Goal: Task Accomplishment & Management: Use online tool/utility

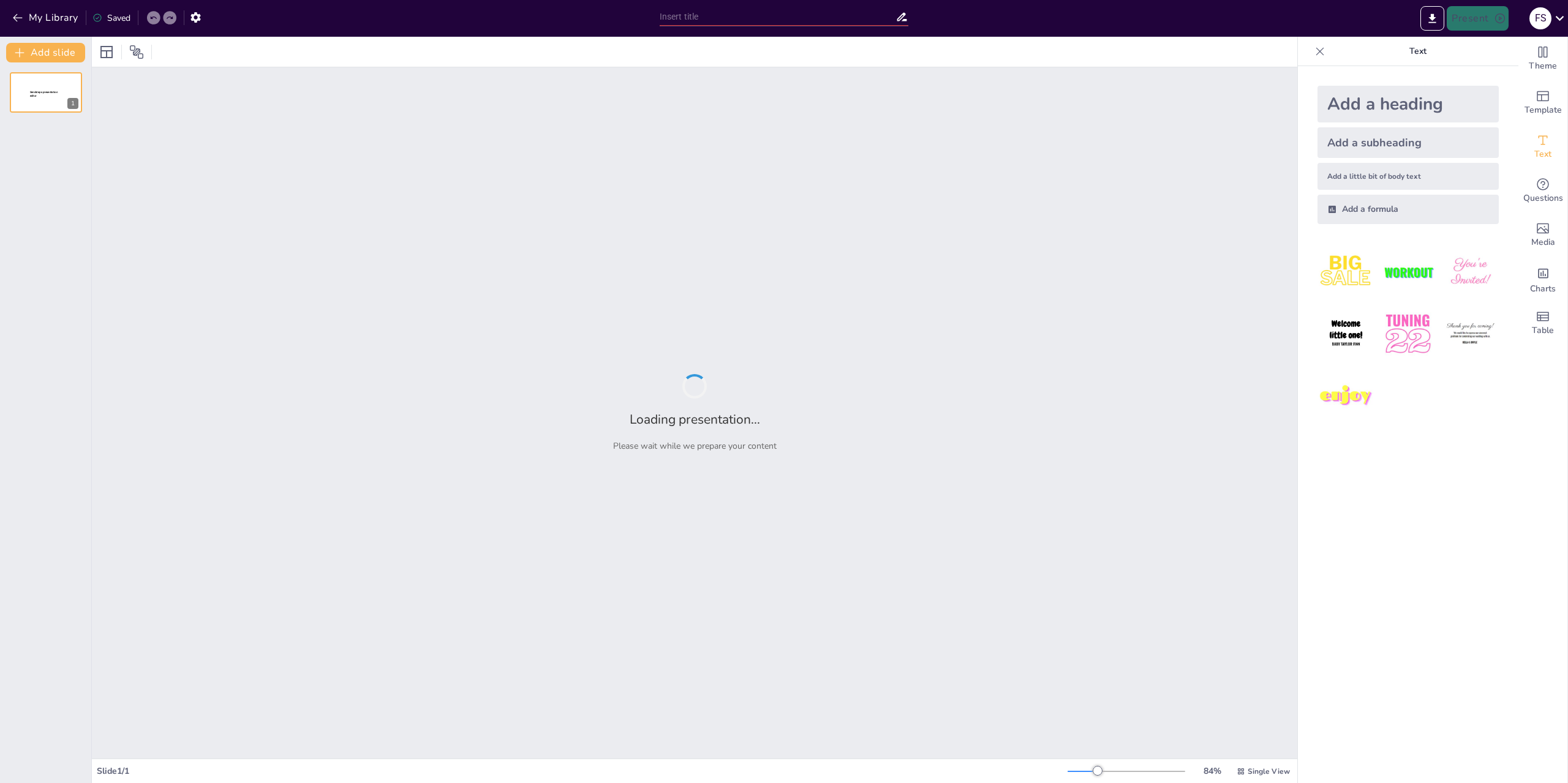
type input "Propuesta de Ajuste Salarial: Reconocimiento del Rol y Contribuciones Clave"
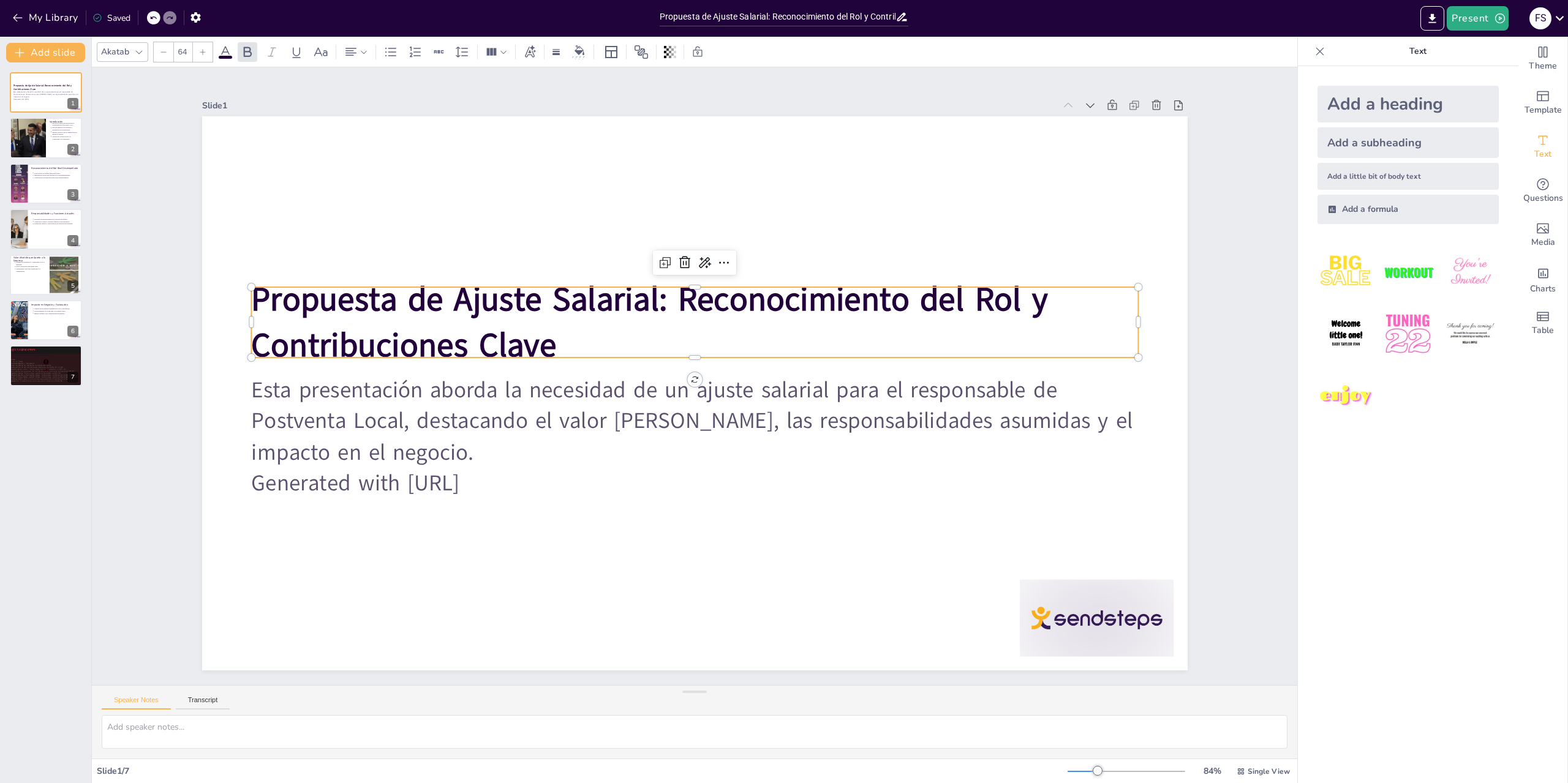
click at [256, 294] on strong "Propuesta de Ajuste Salarial: Reconocimiento del Rol y Contribuciones Clave" at bounding box center [649, 322] width 797 height 91
click at [532, 341] on strong "Propuesta de Ajuste Salarial: Reconocimiento del Rol y Contribuciones Clave" at bounding box center [649, 322] width 797 height 91
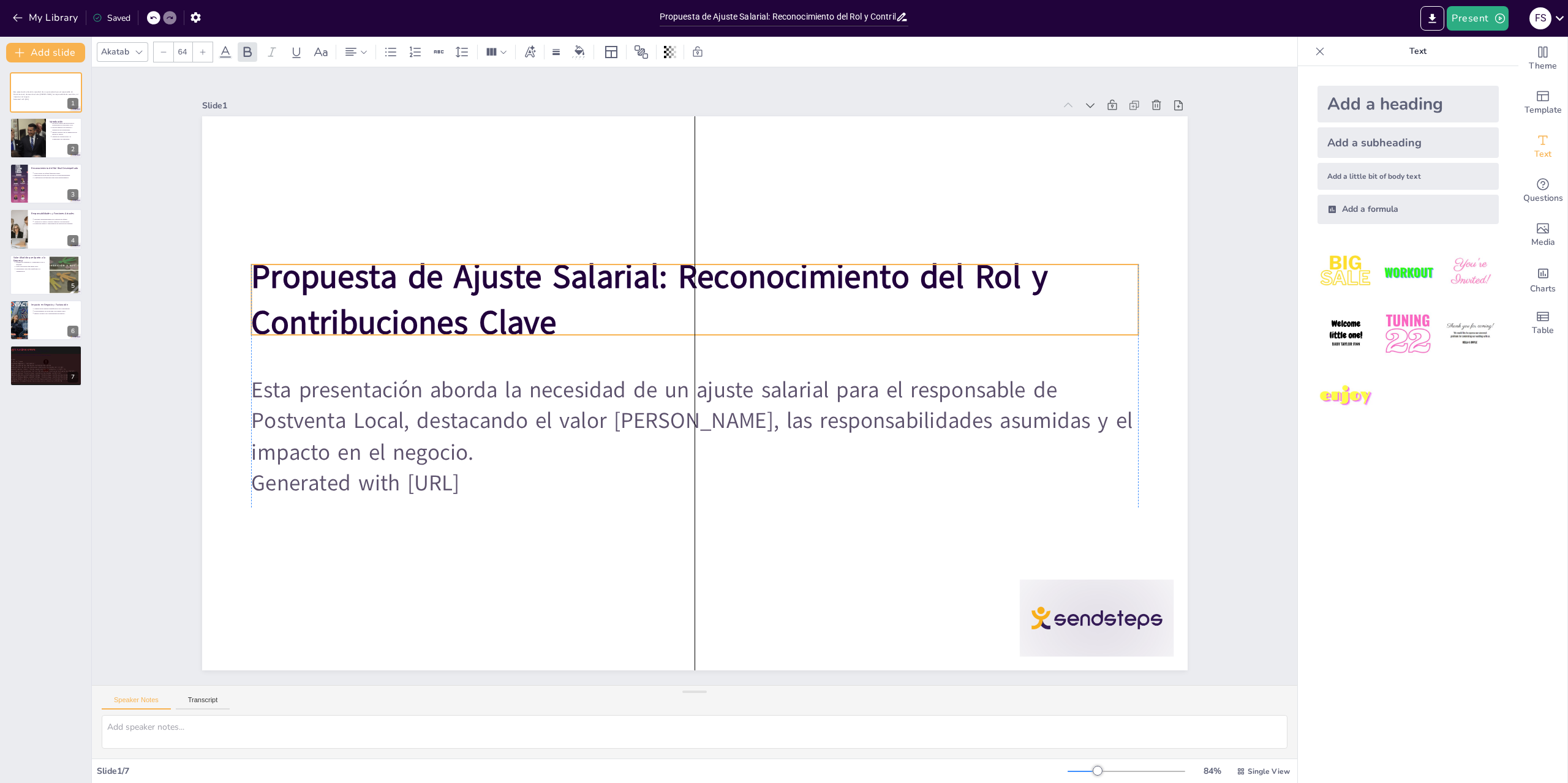
drag, startPoint x: 564, startPoint y: 343, endPoint x: 560, endPoint y: 321, distance: 22.4
click at [560, 321] on p "Propuesta de Ajuste Salarial: Reconocimiento del Rol y Contribuciones Clave" at bounding box center [719, 303] width 872 height 361
click at [546, 325] on p "Propuesta de Ajuste Salarial: Reconocimiento del Rol y Contribuciones Clave" at bounding box center [695, 299] width 887 height 92
click at [530, 320] on strong "Propuesta de Ajuste Salarial: Reconocimiento del Rol y Contribuciones Clave" at bounding box center [675, 268] width 786 height 289
click at [530, 320] on strong "Propuesta de Ajuste Salarial: Reconocimiento del Rol y Contribuciones Clave" at bounding box center [649, 299] width 797 height 91
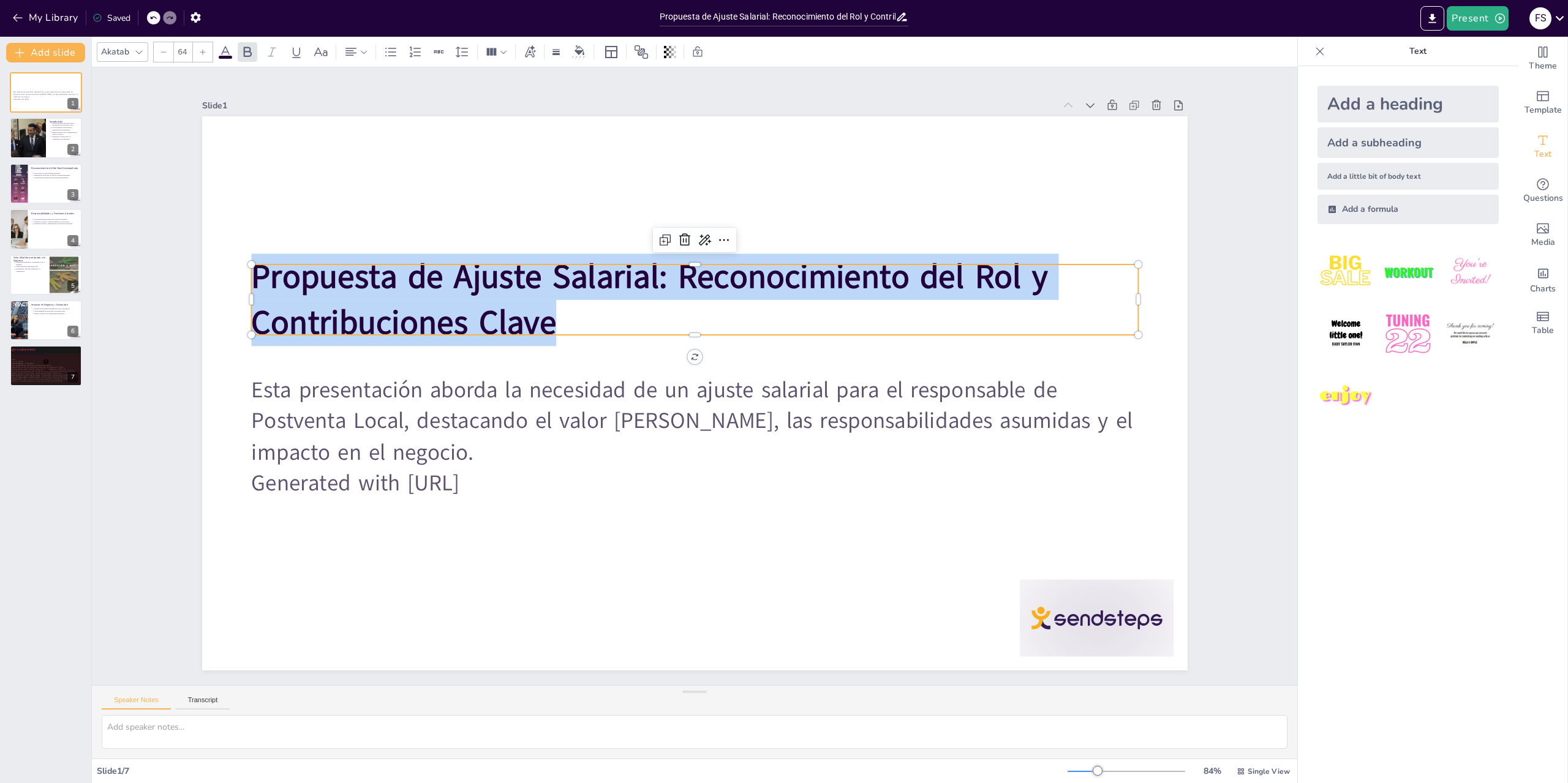
click at [530, 320] on strong "Propuesta de Ajuste Salarial: Reconocimiento del Rol y Contribuciones Clave" at bounding box center [703, 269] width 698 height 504
copy strong "Propuesta de Ajuste Salarial: Reconocimiento del Rol y Contribuciones Clave"
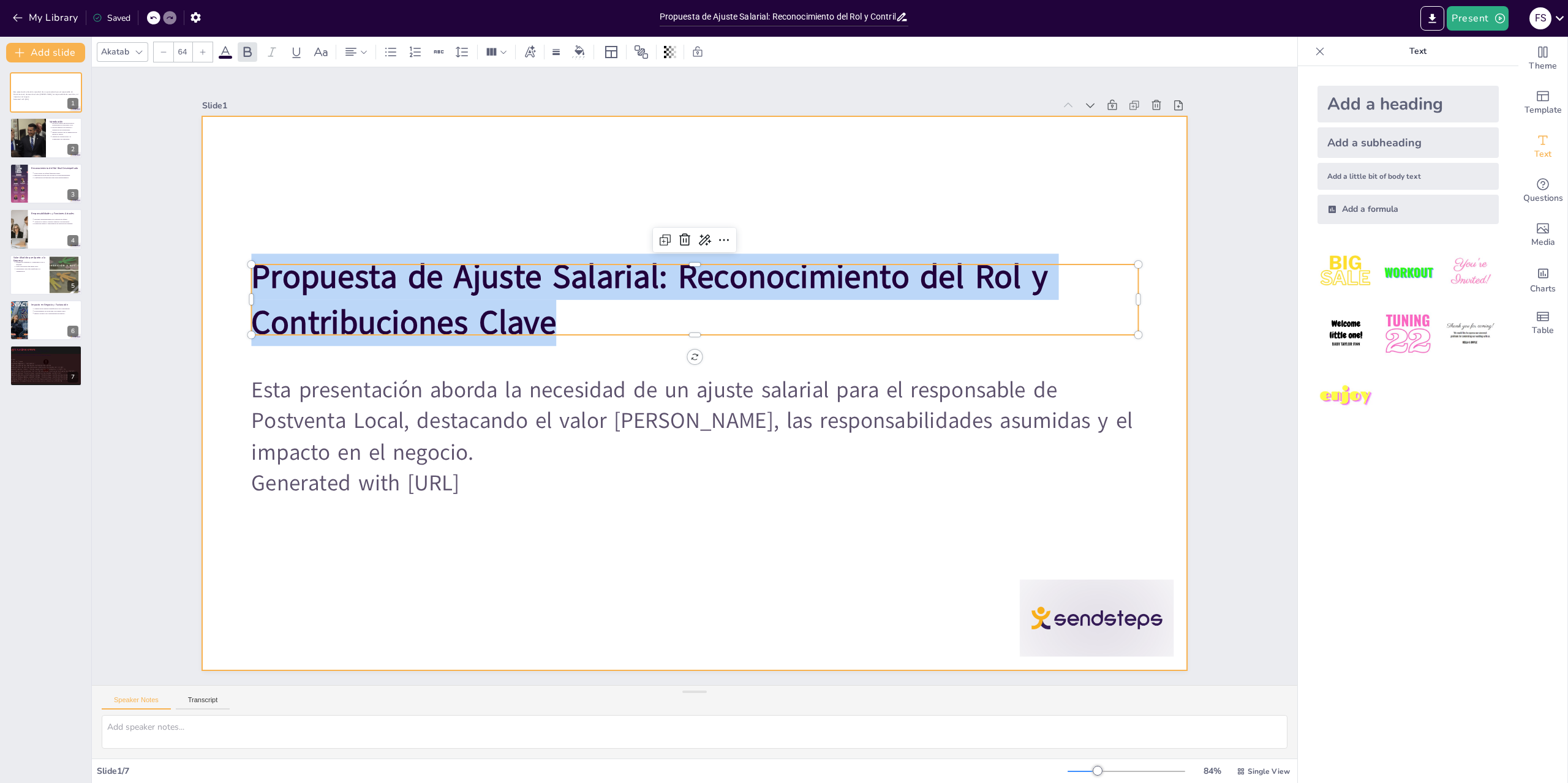
click at [1197, 276] on div "Slide 1 Esta presentación aborda la necesidad de un ajuste salarial para el res…" at bounding box center [695, 376] width 1054 height 588
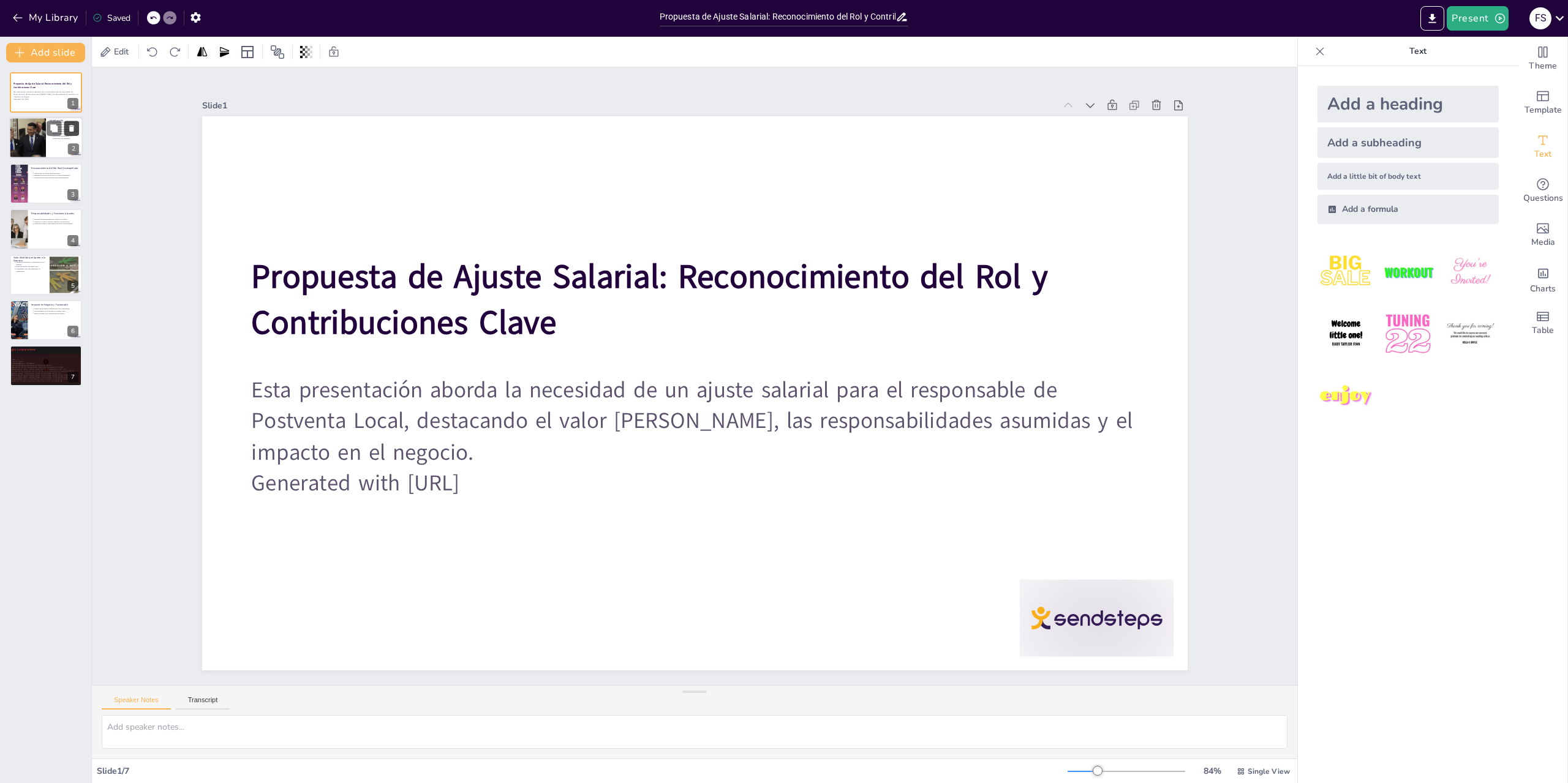
click at [65, 134] on button at bounding box center [72, 128] width 15 height 15
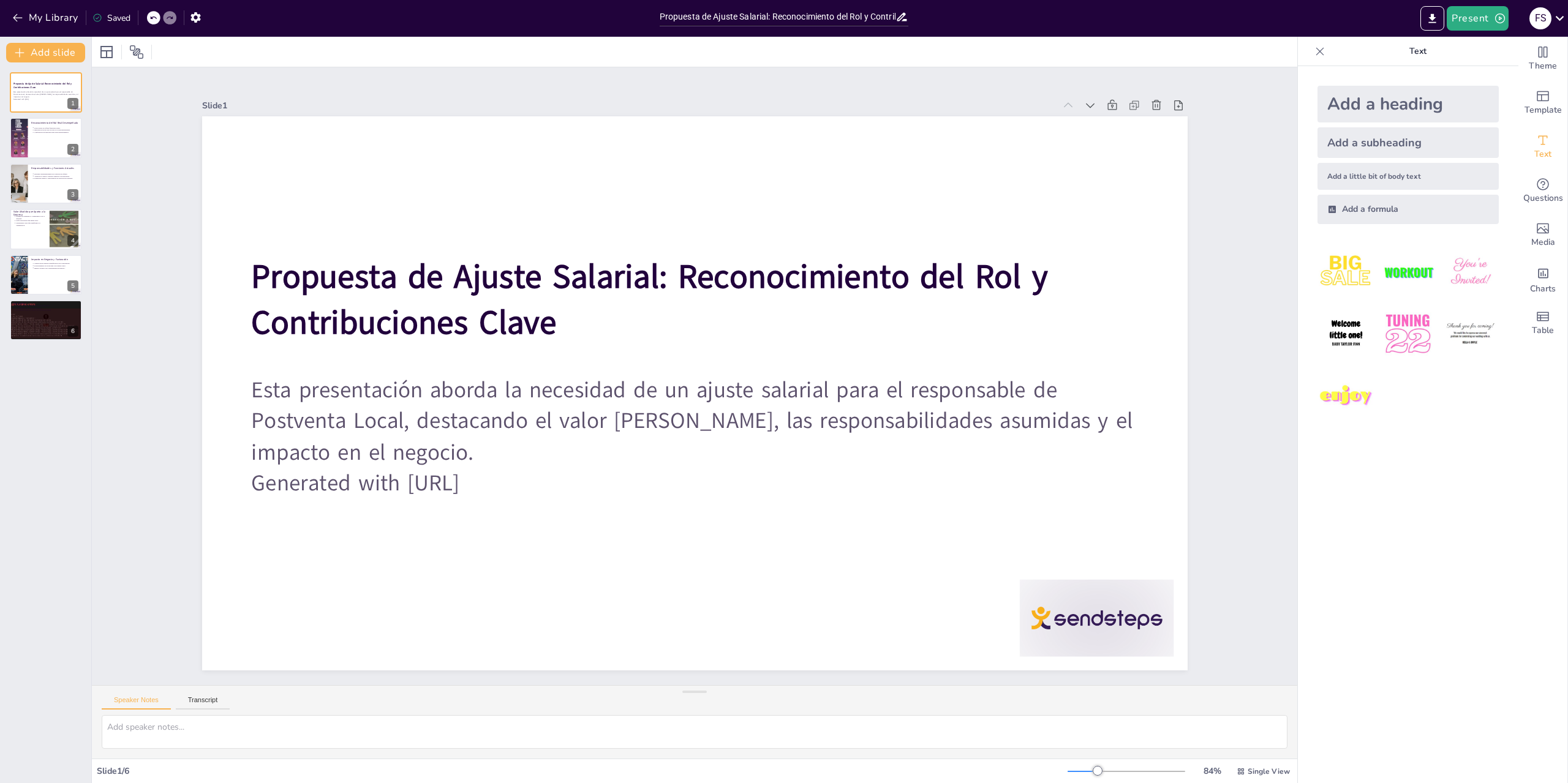
click at [155, 20] on icon at bounding box center [153, 18] width 8 height 8
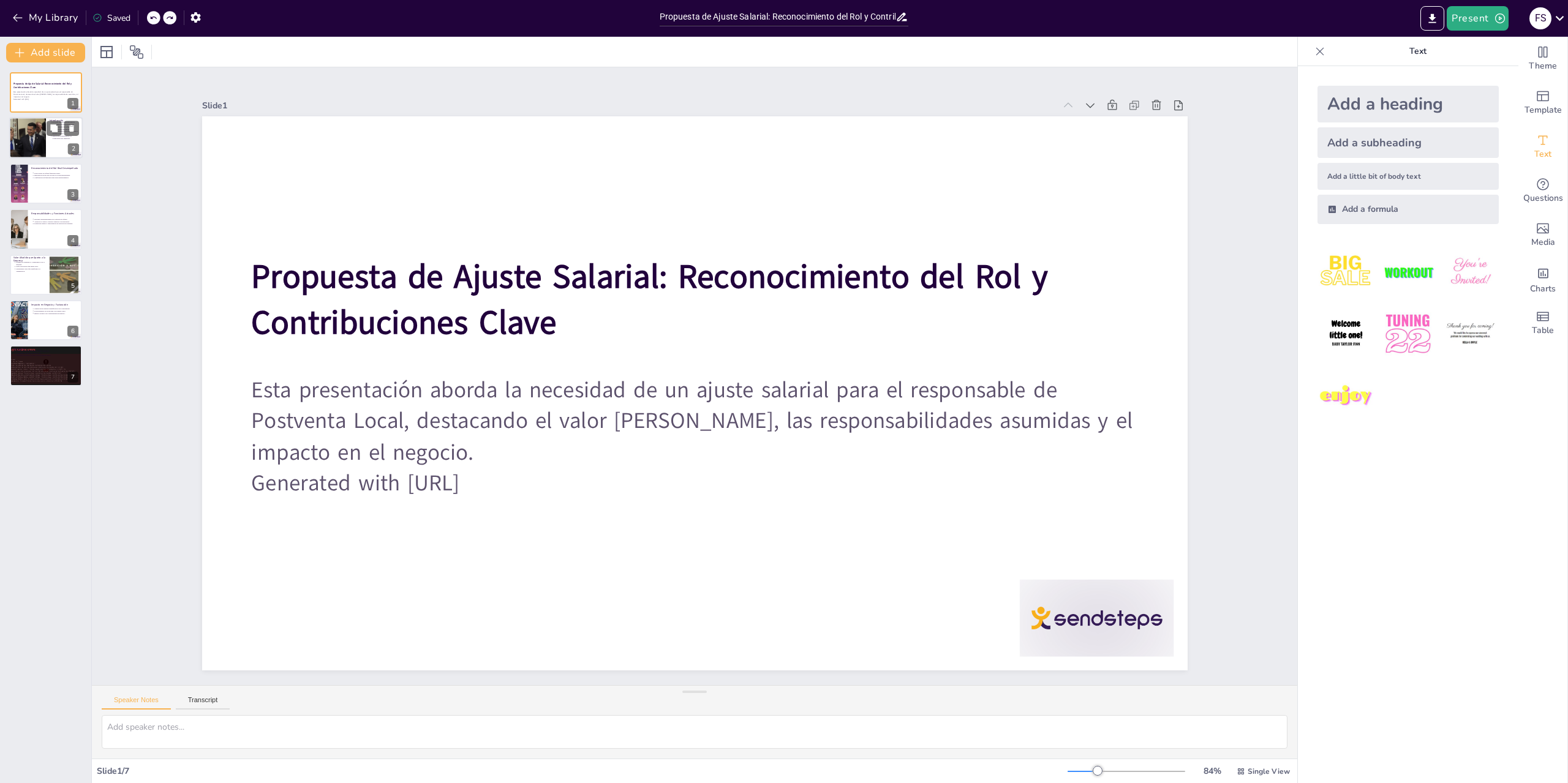
click at [23, 136] on div at bounding box center [28, 138] width 68 height 41
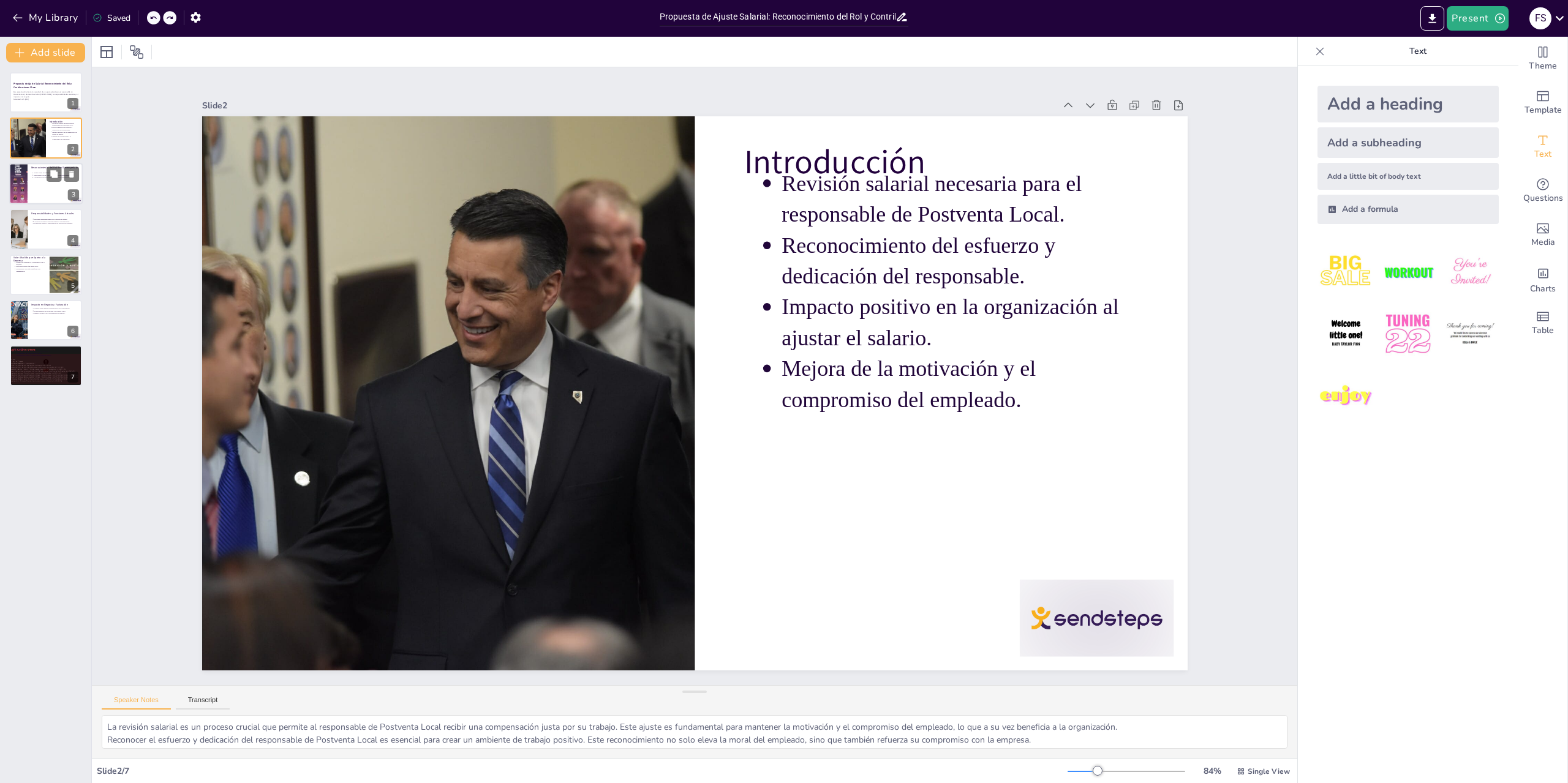
click at [35, 188] on div at bounding box center [46, 183] width 74 height 41
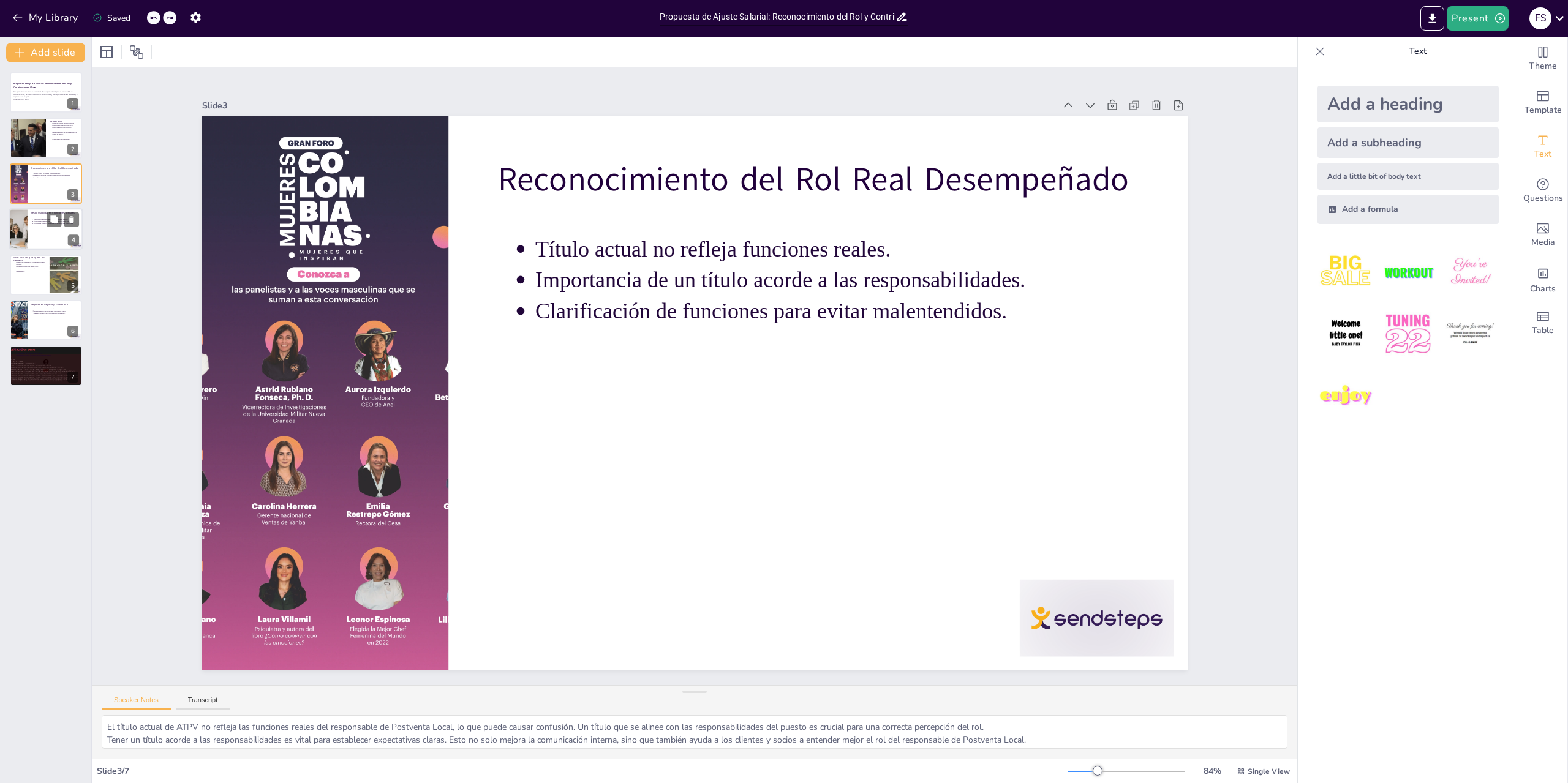
click at [34, 228] on div at bounding box center [46, 228] width 74 height 41
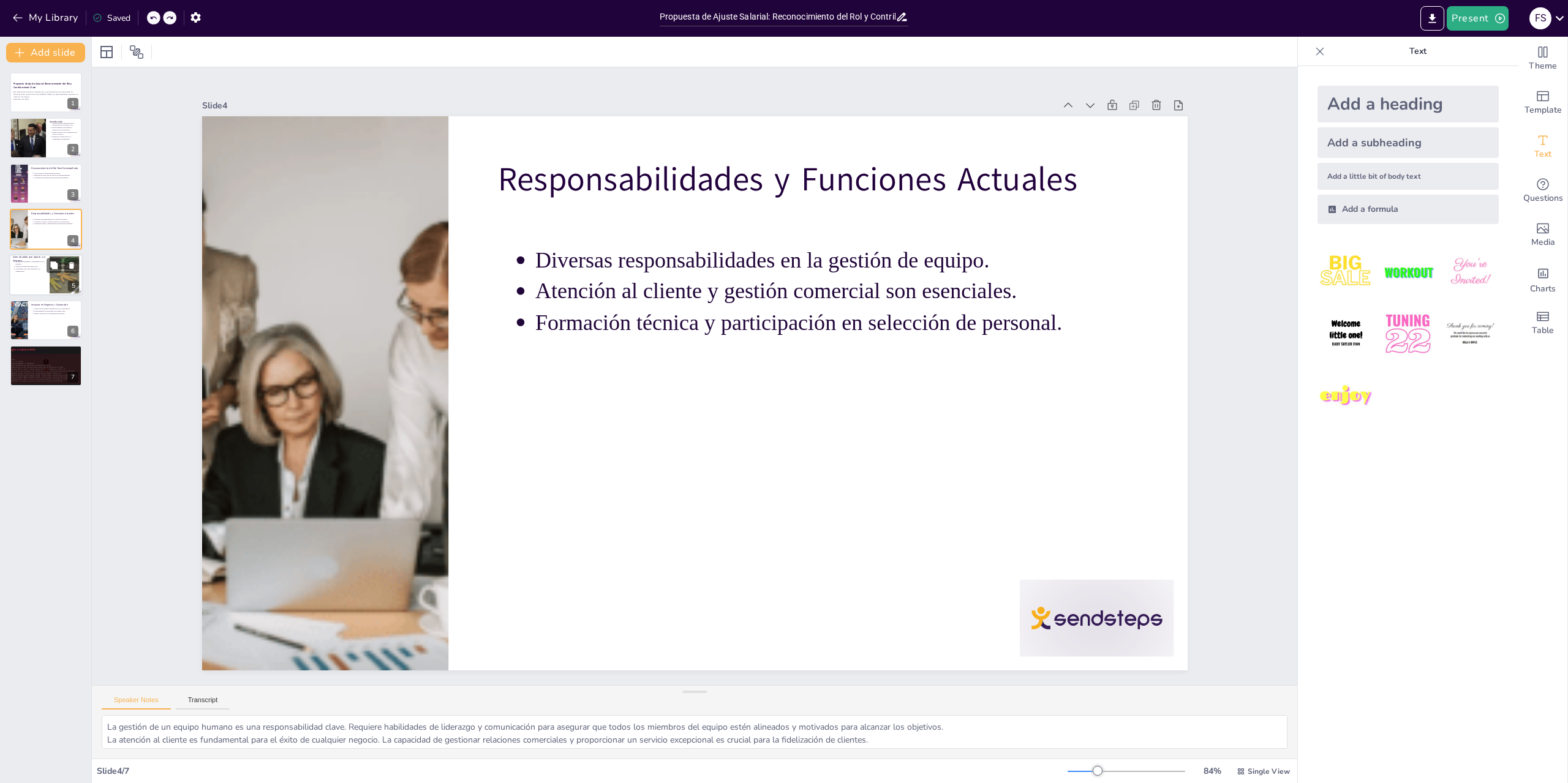
click at [30, 288] on div at bounding box center [46, 274] width 74 height 41
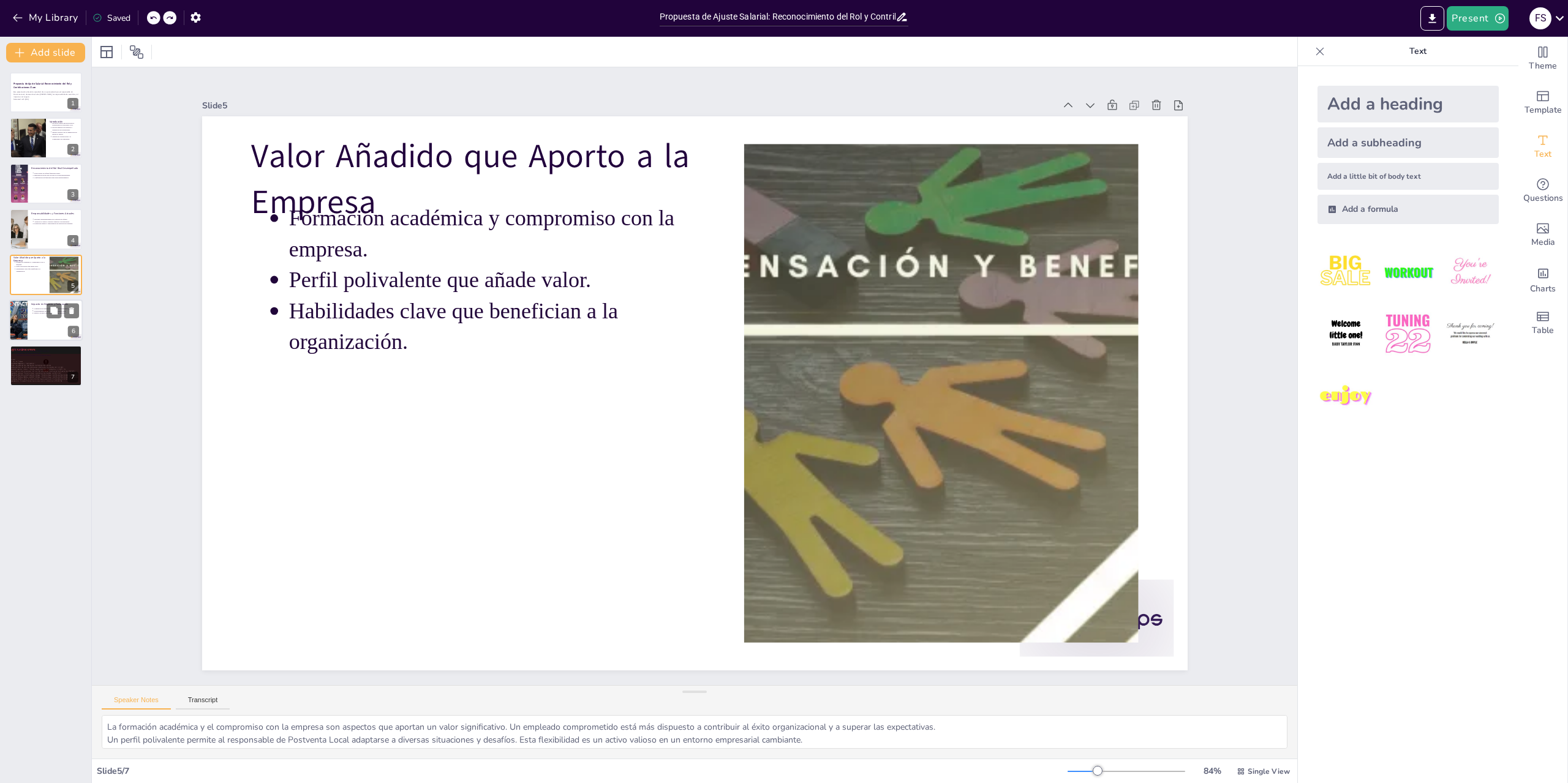
click at [29, 322] on div at bounding box center [46, 319] width 74 height 41
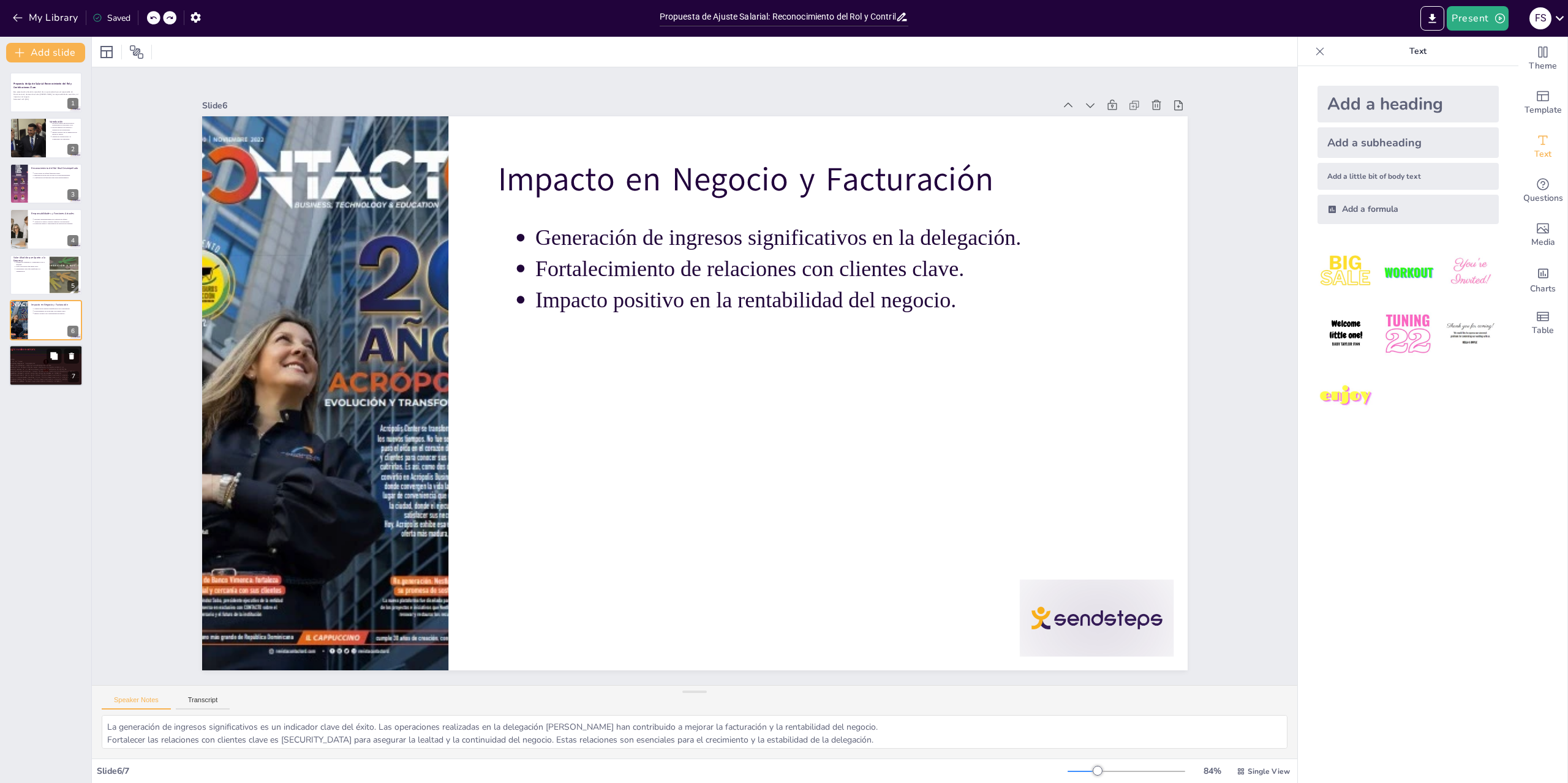
click at [32, 367] on div at bounding box center [46, 366] width 92 height 41
type textarea "La justificación de una revisión salarial acorde al mercado es fundamental para…"
